Goal: Task Accomplishment & Management: Complete application form

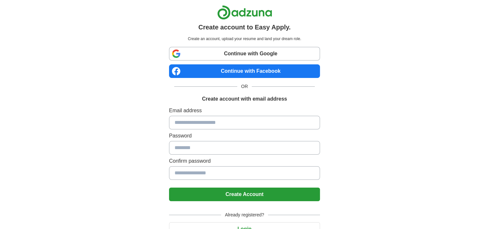
click at [229, 117] on input at bounding box center [244, 123] width 151 height 14
type input "**********"
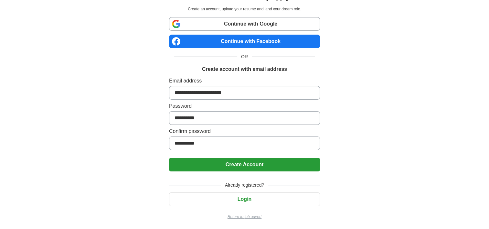
click at [222, 161] on button "Create Account" at bounding box center [244, 165] width 151 height 14
click at [235, 167] on button "Create Account" at bounding box center [244, 165] width 151 height 14
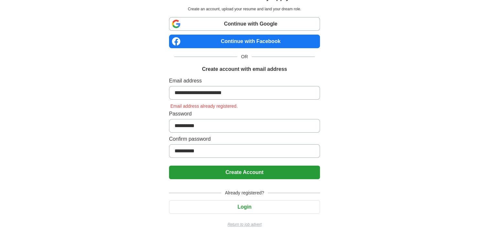
click at [235, 167] on button "Create Account" at bounding box center [244, 172] width 151 height 14
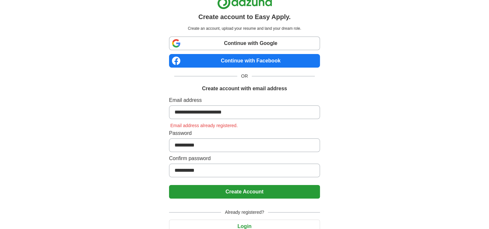
scroll to position [0, 0]
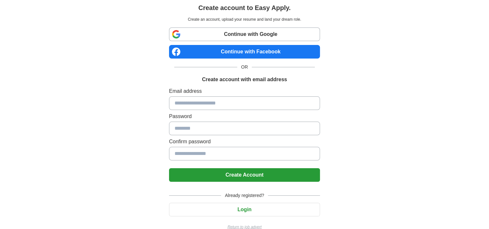
scroll to position [30, 0]
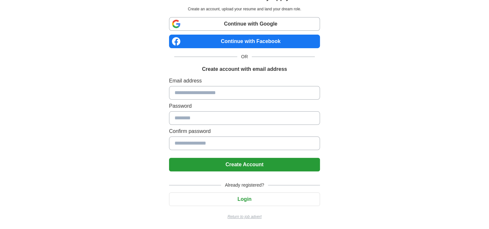
click at [232, 199] on button "Login" at bounding box center [244, 199] width 151 height 14
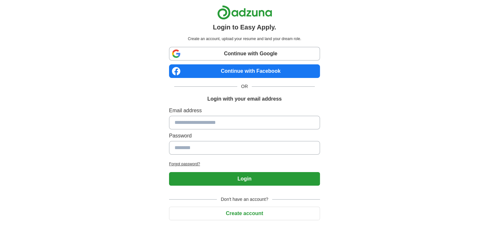
click at [187, 122] on input at bounding box center [244, 123] width 151 height 14
type input "**********"
click at [231, 180] on button "Login" at bounding box center [244, 179] width 151 height 14
